Goal: Obtain resource: Download file/media

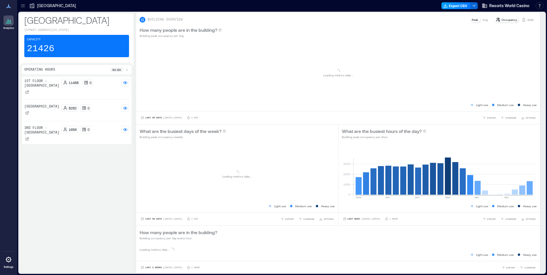
click at [455, 6] on button "Export CSV" at bounding box center [456, 5] width 29 height 7
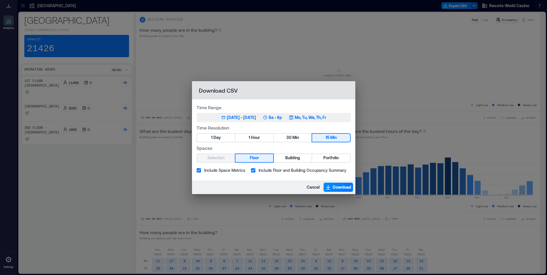
click at [326, 117] on p "Mo, Tu, We, Th, Fr" at bounding box center [310, 118] width 31 height 6
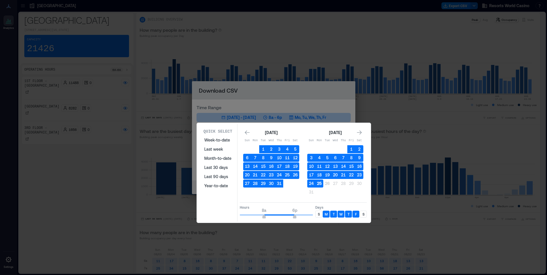
click at [318, 185] on button "25" at bounding box center [319, 184] width 8 height 8
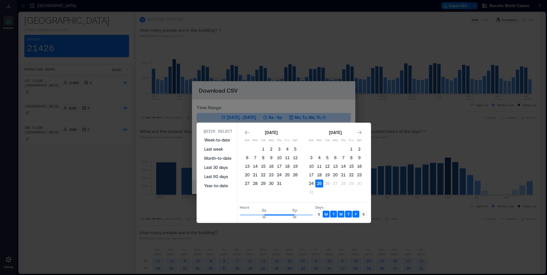
type input "*"
drag, startPoint x: 263, startPoint y: 217, endPoint x: 225, endPoint y: 218, distance: 37.2
click at [222, 221] on div "Quick Select Week-to-date Last week Month-to-date Last 30 days Last 90 days Yea…" at bounding box center [284, 173] width 171 height 98
type input "**"
drag, startPoint x: 296, startPoint y: 219, endPoint x: 328, endPoint y: 220, distance: 31.5
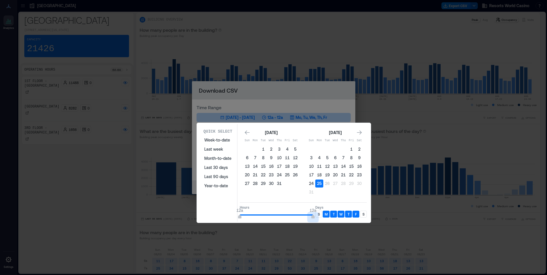
click at [328, 220] on div "Quick Select Week-to-date Last week Month-to-date Last 30 days Last 90 days Yea…" at bounding box center [284, 173] width 171 height 98
click at [319, 215] on div "S" at bounding box center [318, 214] width 7 height 7
click at [362, 215] on div "S" at bounding box center [363, 214] width 7 height 7
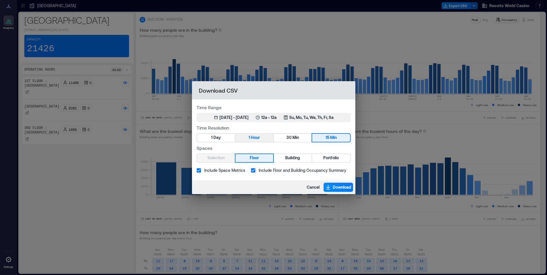
click at [266, 135] on button "1 Hour" at bounding box center [254, 138] width 38 height 8
click at [342, 160] on button "Portfolio" at bounding box center [331, 158] width 38 height 8
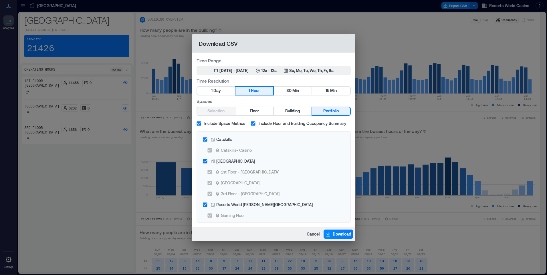
click at [216, 124] on span "Include Space Metrics" at bounding box center [224, 123] width 41 height 6
click at [219, 140] on div "Catskills" at bounding box center [223, 139] width 15 height 6
drag, startPoint x: 244, startPoint y: 208, endPoint x: 323, endPoint y: 232, distance: 83.3
click at [244, 209] on label "Resorts World [PERSON_NAME][GEOGRAPHIC_DATA]" at bounding box center [270, 204] width 140 height 11
click at [343, 234] on span "Download" at bounding box center [342, 234] width 19 height 6
